Goal: Task Accomplishment & Management: Use online tool/utility

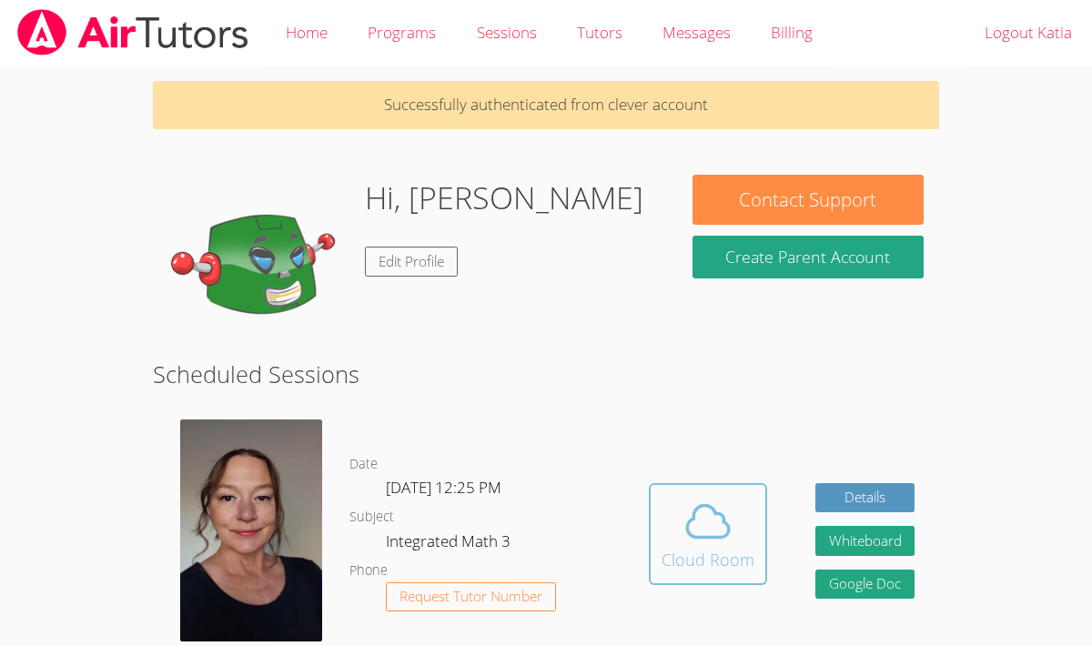
click at [699, 555] on div "Cloud Room" at bounding box center [707, 559] width 93 height 25
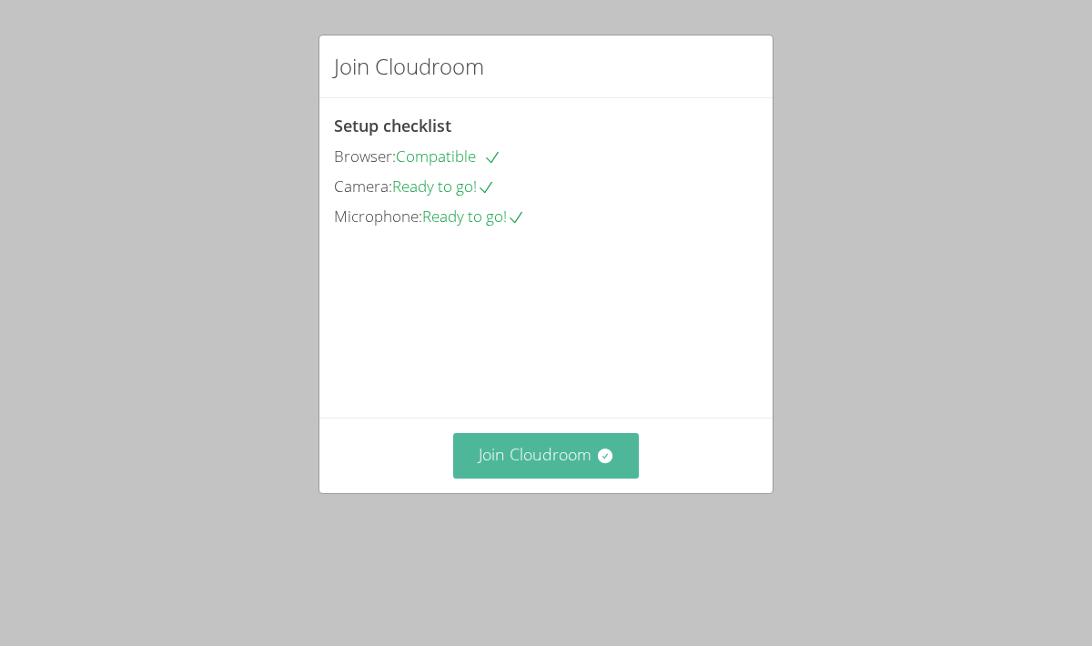
click at [582, 478] on button "Join Cloudroom" at bounding box center [546, 455] width 187 height 45
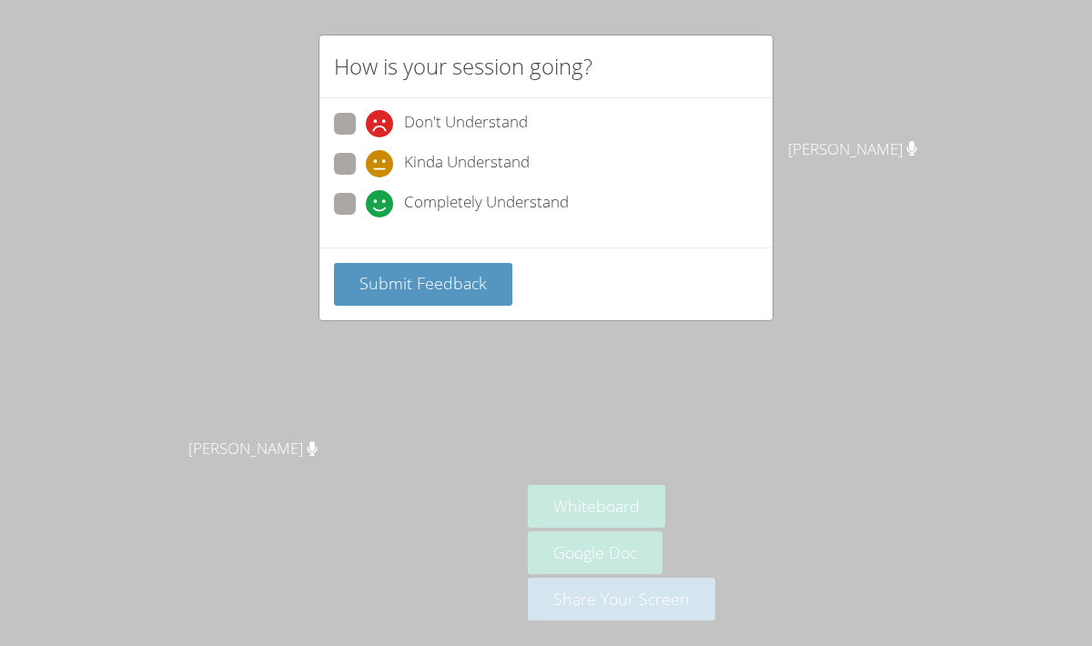
click at [540, 207] on span "Completely Understand" at bounding box center [486, 203] width 165 height 27
click at [381, 207] on input "Completely Understand" at bounding box center [373, 200] width 15 height 15
radio input "true"
click at [404, 278] on span "Submit Feedback" at bounding box center [422, 283] width 127 height 22
